Goal: Contribute content: Add original content to the website for others to see

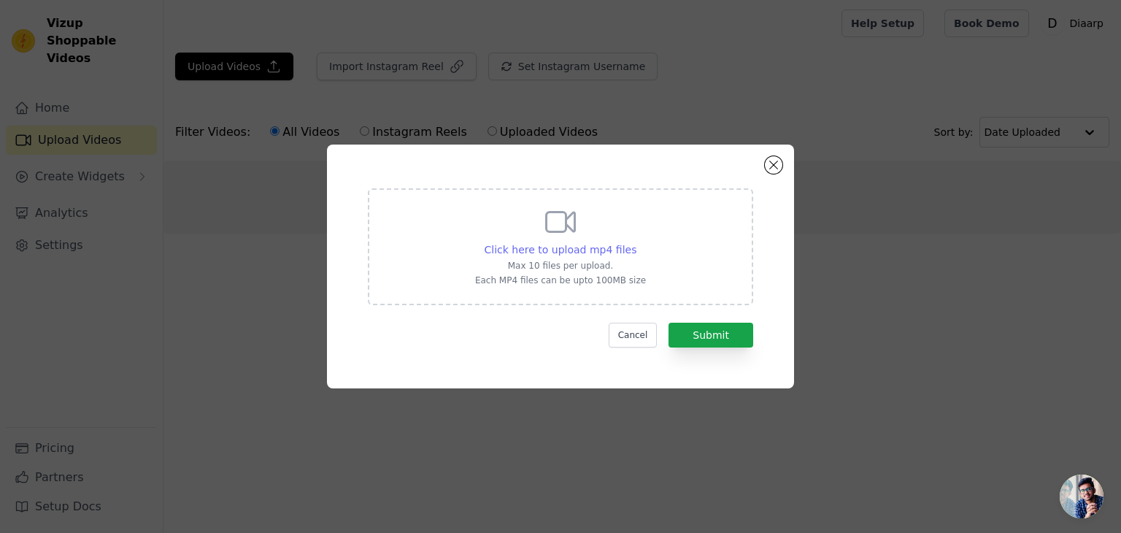
click at [570, 249] on span "Click here to upload mp4 files" at bounding box center [561, 250] width 153 height 12
click at [636, 242] on input "Click here to upload mp4 files Max 10 files per upload. Each MP4 files can be u…" at bounding box center [636, 242] width 1 height 1
type input "C:\fakepath\AQPGk53sFbr_r6RH9YGJ1c9L6r7GXkEFyrEaMPJWVcc1QbU7PqdTsZuHBtycJK4jhXa…"
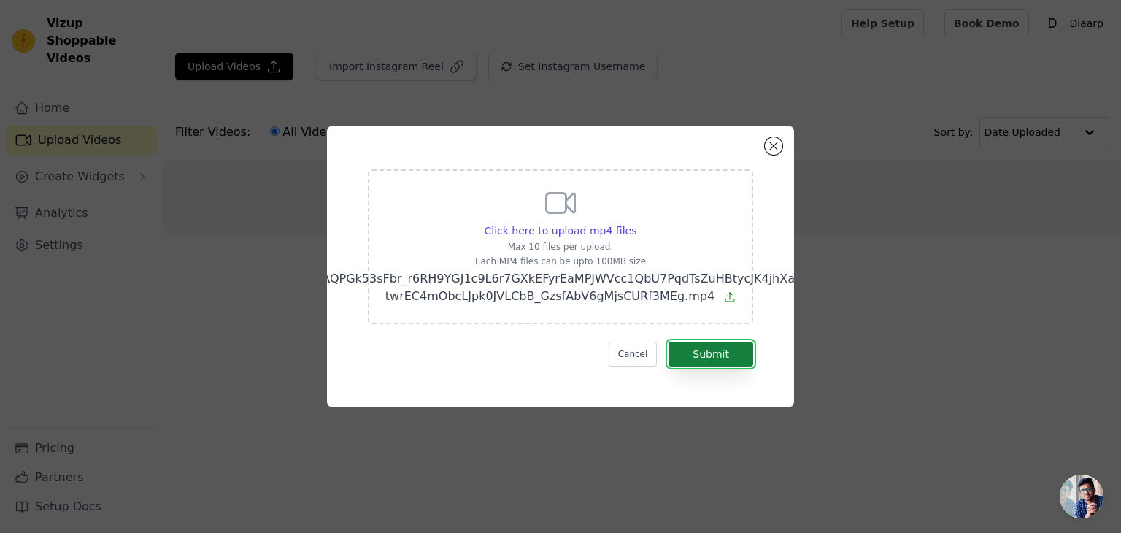
click at [701, 352] on button "Submit" at bounding box center [710, 354] width 85 height 25
click at [714, 348] on button "Submit" at bounding box center [710, 354] width 85 height 25
click at [700, 352] on button "Submit" at bounding box center [710, 354] width 85 height 25
click at [779, 141] on button "Close modal" at bounding box center [774, 146] width 18 height 18
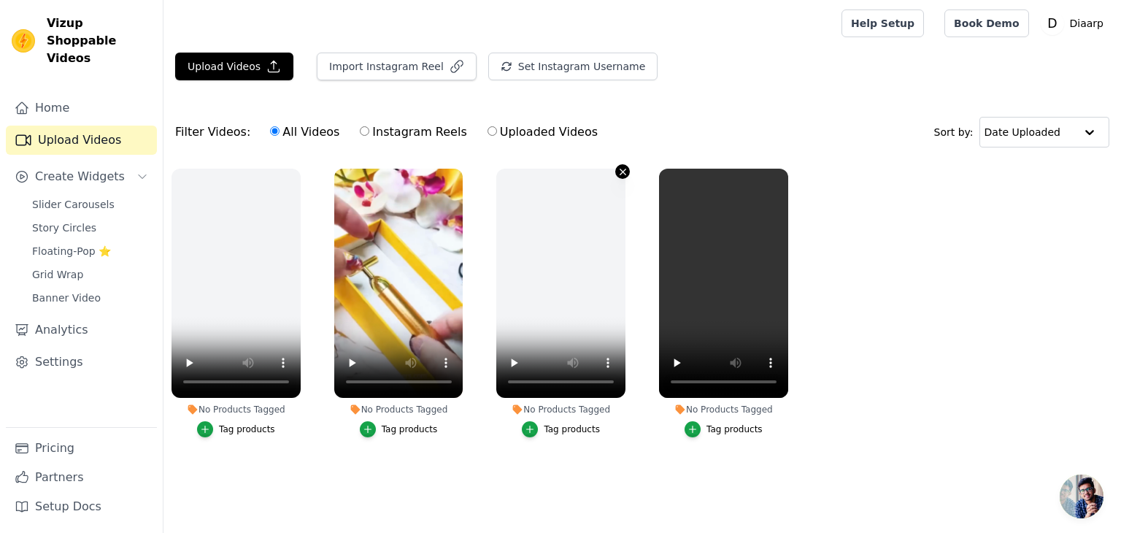
click at [618, 176] on button "No Products Tagged Tag products" at bounding box center [622, 171] width 15 height 15
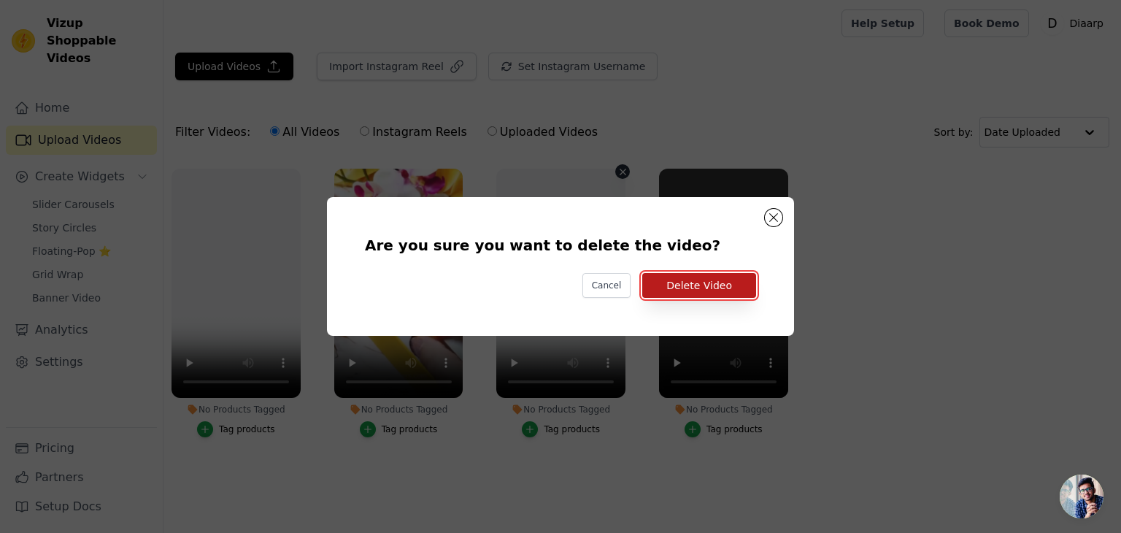
click at [677, 285] on button "Delete Video" at bounding box center [699, 285] width 114 height 25
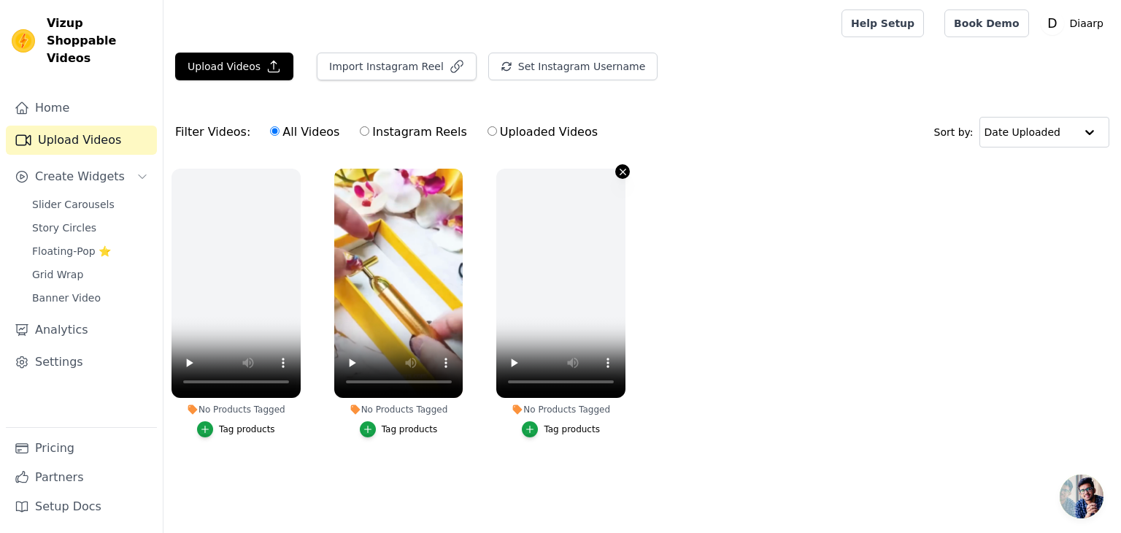
click at [625, 166] on icon "button" at bounding box center [622, 171] width 11 height 11
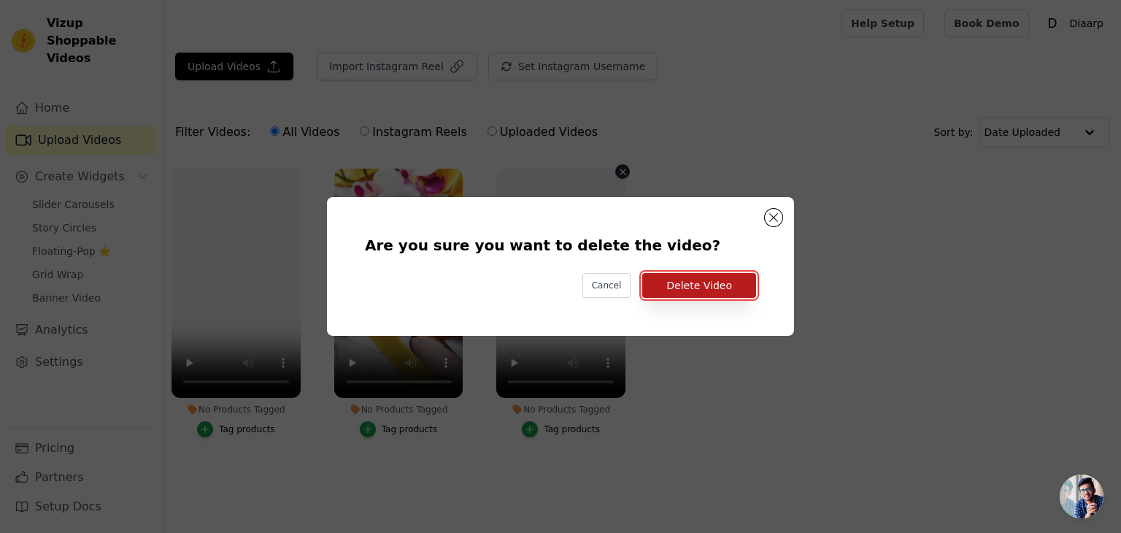
click at [676, 280] on button "Delete Video" at bounding box center [699, 285] width 114 height 25
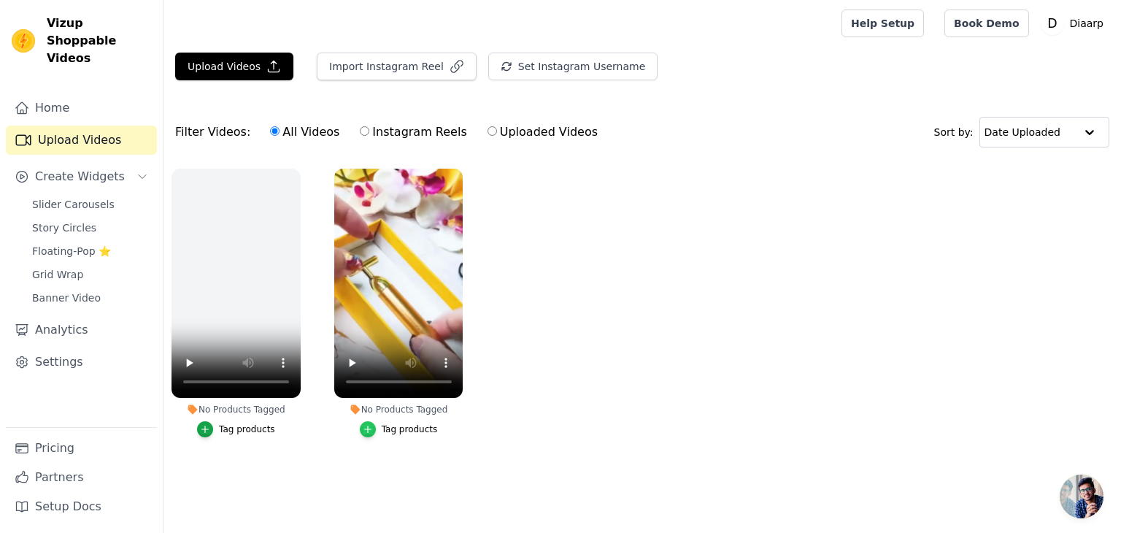
click at [371, 428] on icon "button" at bounding box center [368, 429] width 10 height 10
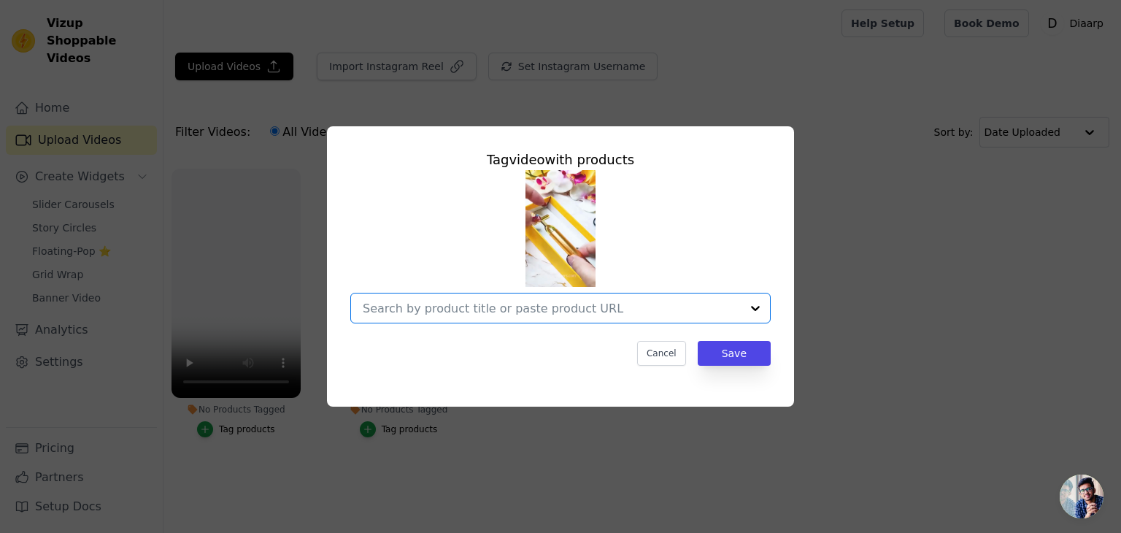
click at [522, 310] on input "No Products Tagged Tag video with products Option undefined, selected. Select i…" at bounding box center [552, 308] width 378 height 14
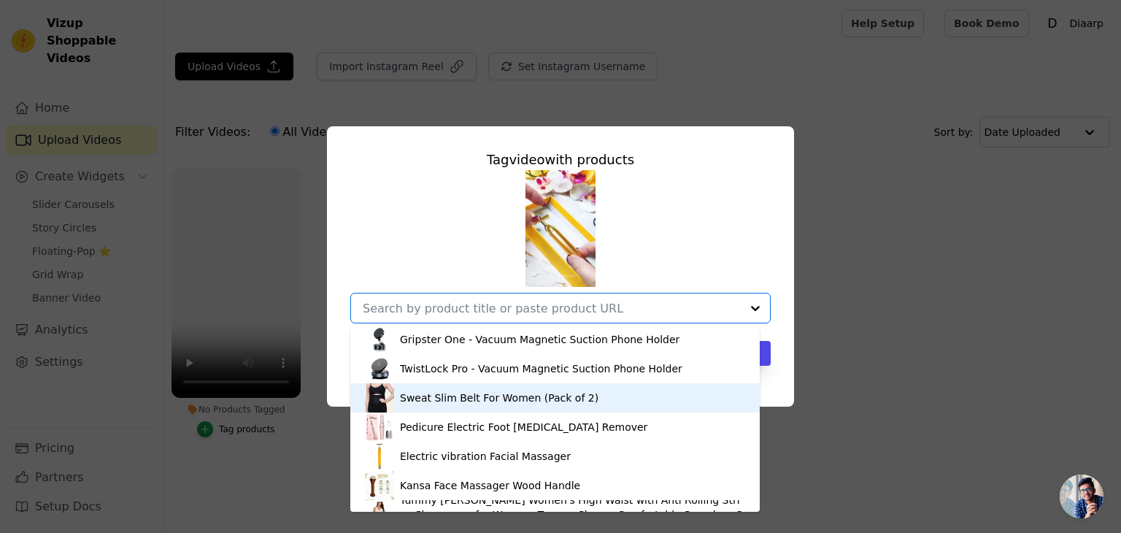
scroll to position [50, 0]
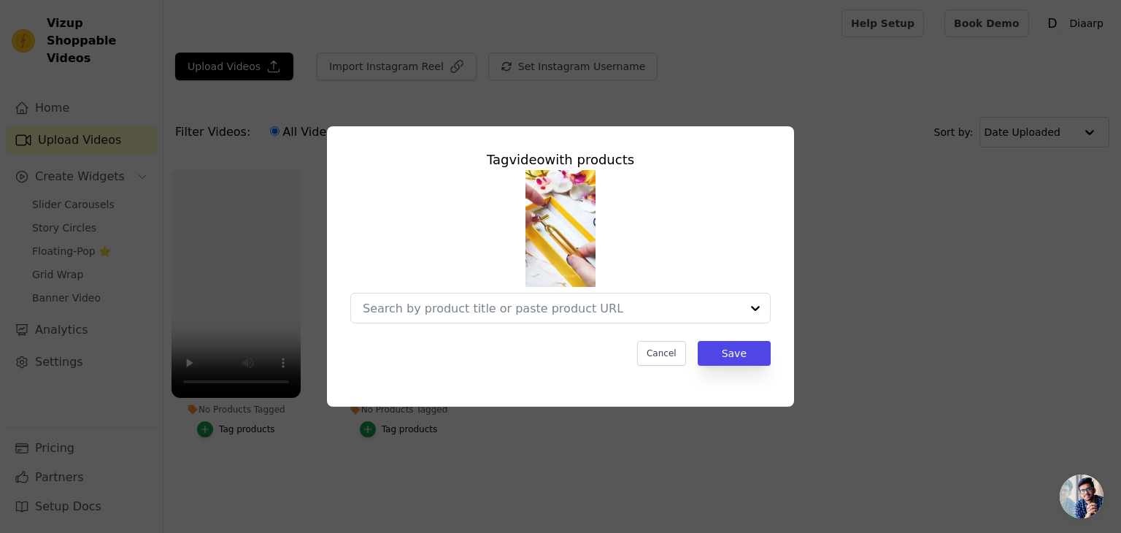
click at [712, 243] on div at bounding box center [560, 246] width 420 height 153
click at [816, 237] on div "Tag video with products Cancel Save" at bounding box center [560, 266] width 1074 height 327
